Goal: Navigation & Orientation: Find specific page/section

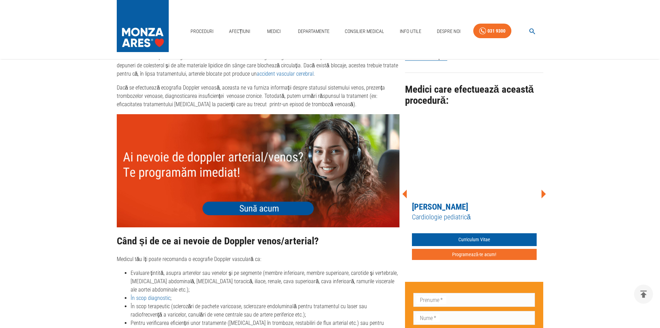
scroll to position [520, 0]
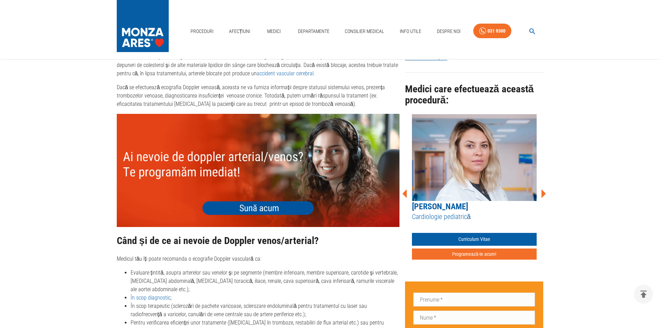
click at [542, 189] on icon at bounding box center [544, 193] width 5 height 9
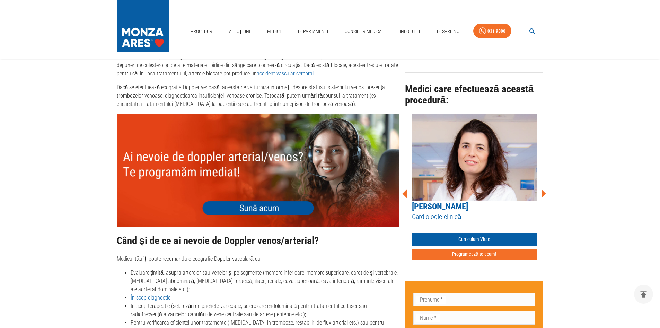
click at [542, 189] on icon at bounding box center [544, 193] width 5 height 9
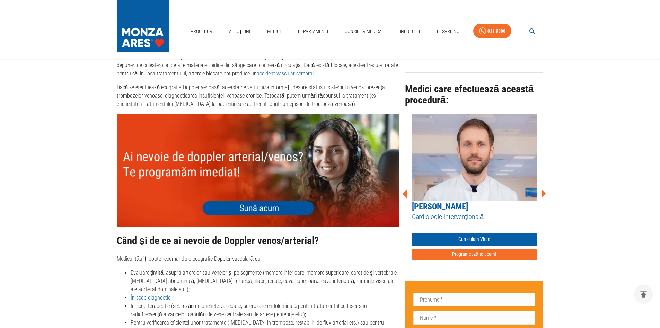
click at [542, 189] on icon at bounding box center [544, 193] width 5 height 9
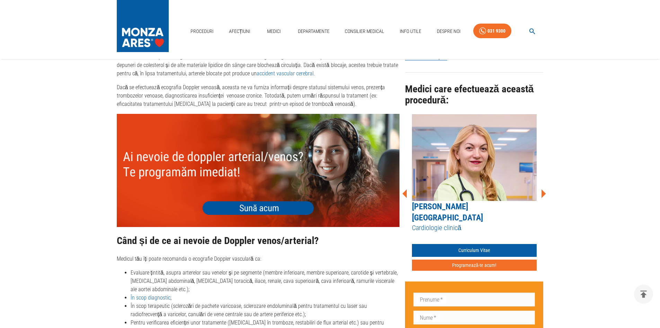
click at [542, 189] on icon at bounding box center [544, 193] width 5 height 9
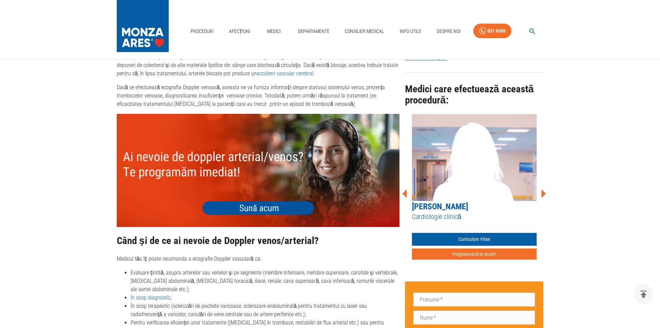
click at [542, 189] on icon at bounding box center [544, 193] width 5 height 9
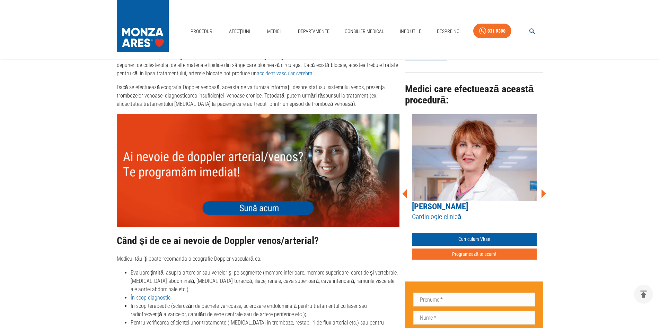
click at [542, 189] on icon at bounding box center [544, 193] width 5 height 9
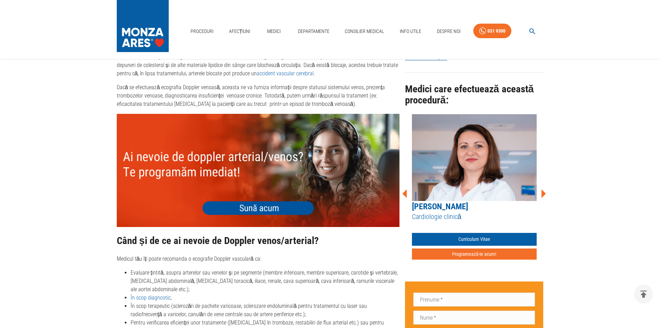
click at [542, 189] on icon at bounding box center [544, 193] width 5 height 9
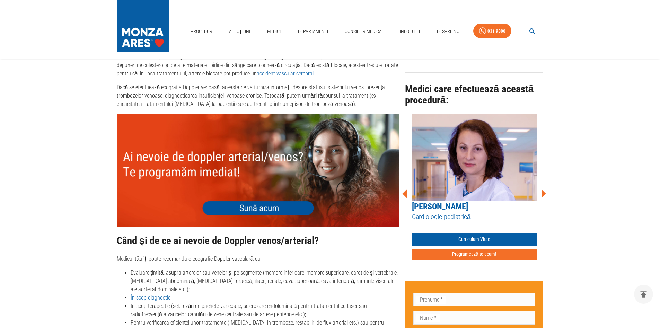
click at [542, 189] on icon at bounding box center [544, 193] width 5 height 9
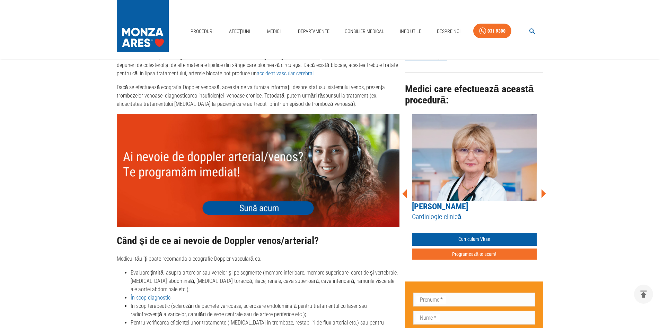
click at [542, 189] on icon at bounding box center [544, 193] width 5 height 9
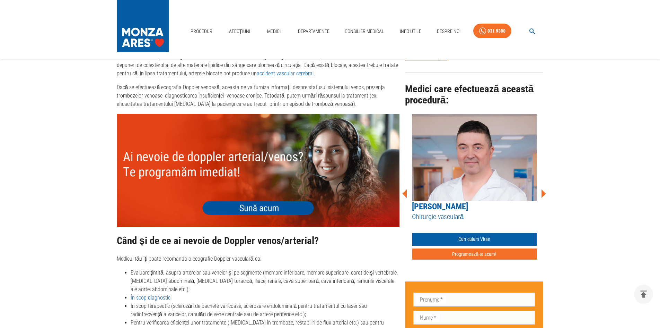
click at [542, 189] on icon at bounding box center [544, 193] width 5 height 9
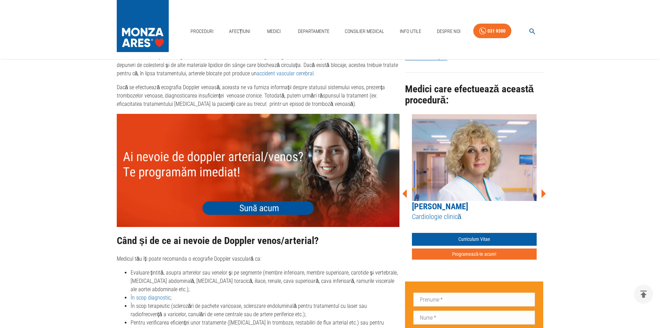
click at [542, 189] on icon at bounding box center [544, 193] width 5 height 9
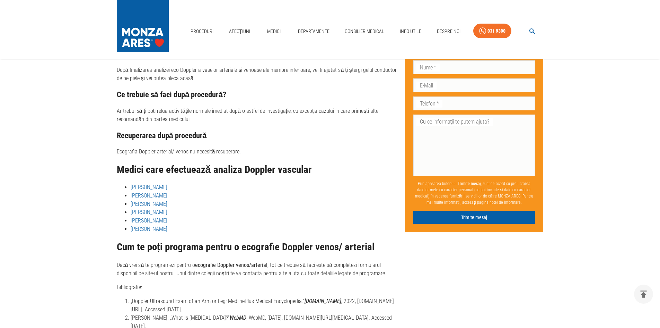
scroll to position [1738, 0]
